Goal: Information Seeking & Learning: Learn about a topic

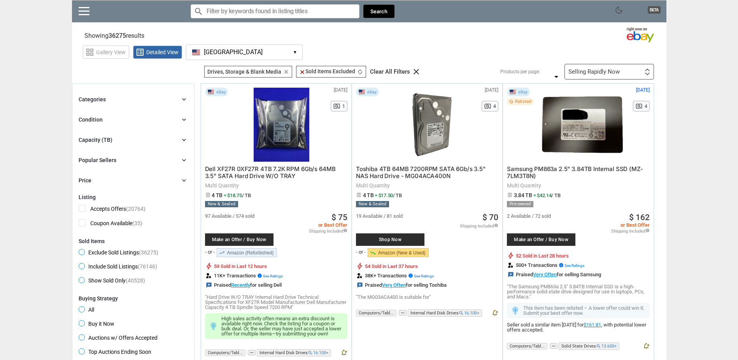
drag, startPoint x: 25, startPoint y: 231, endPoint x: 44, endPoint y: 282, distance: 54.9
click at [249, 46] on button "[GEOGRAPHIC_DATA] [GEOGRAPHIC_DATA] ▾" at bounding box center [244, 52] width 117 height 16
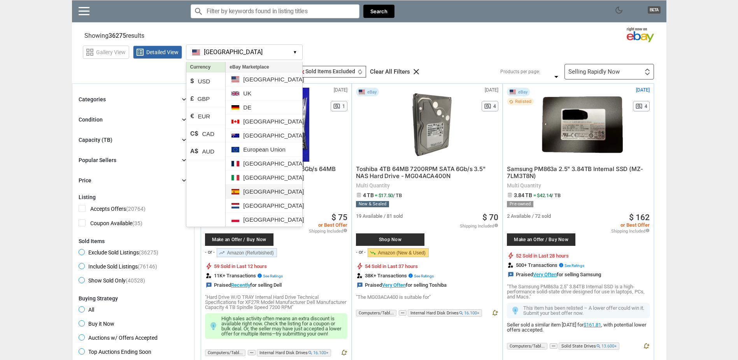
click at [259, 190] on li "[GEOGRAPHIC_DATA]" at bounding box center [264, 191] width 76 height 14
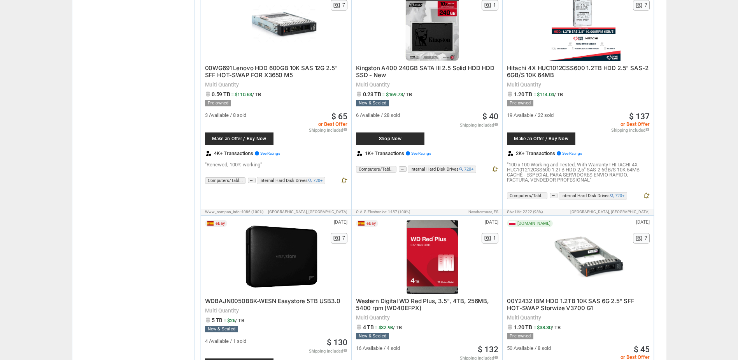
scroll to position [895, 0]
